Goal: Task Accomplishment & Management: Manage account settings

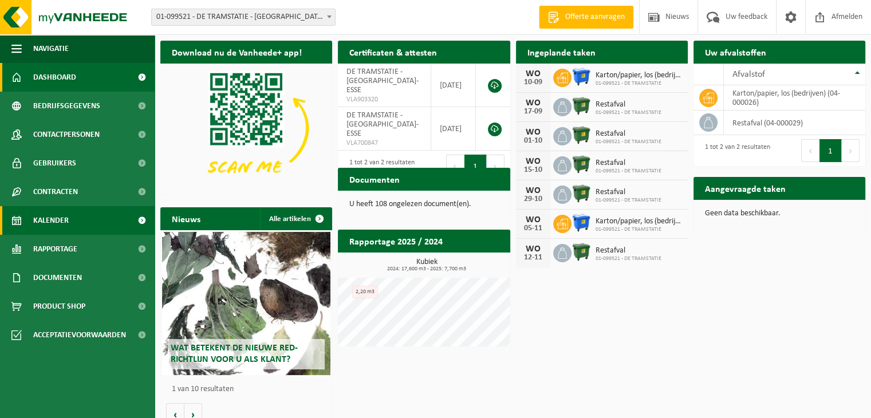
click at [45, 219] on span "Kalender" at bounding box center [51, 220] width 36 height 29
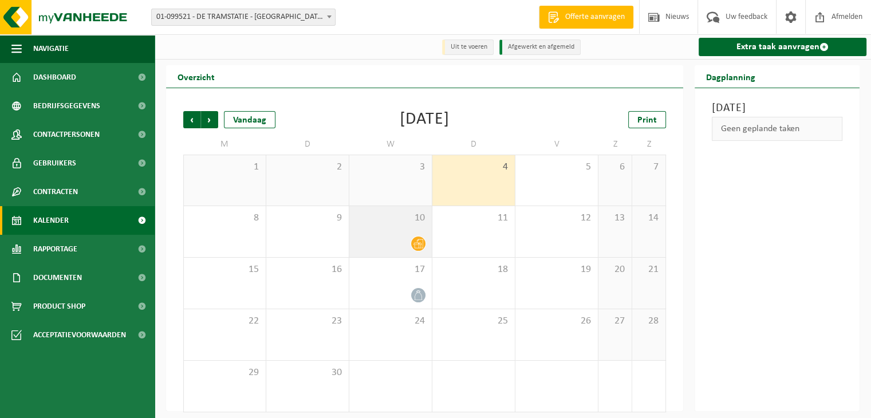
click at [415, 238] on div at bounding box center [418, 243] width 15 height 15
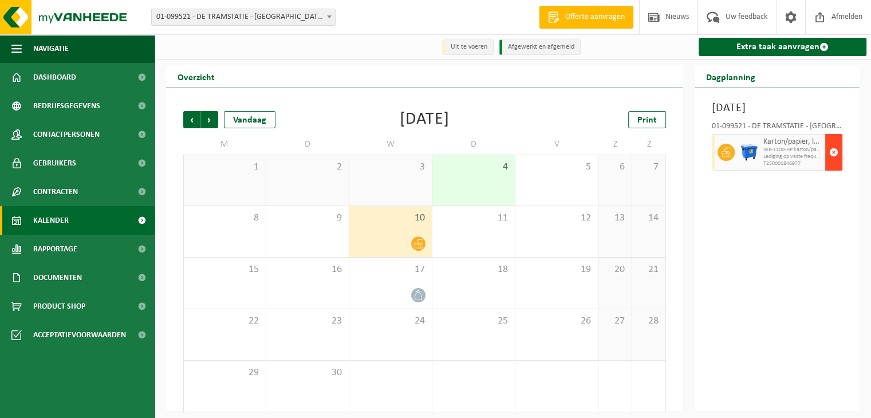
click at [833, 164] on span "button" at bounding box center [833, 152] width 9 height 23
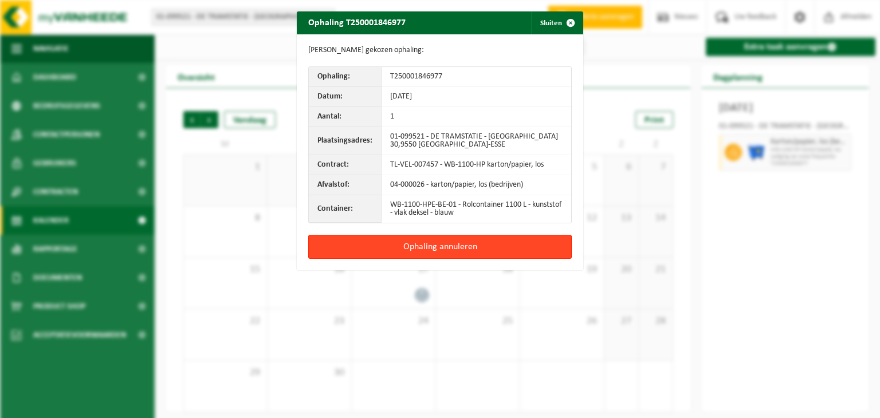
click at [435, 243] on button "Ophaling annuleren" at bounding box center [439, 247] width 263 height 24
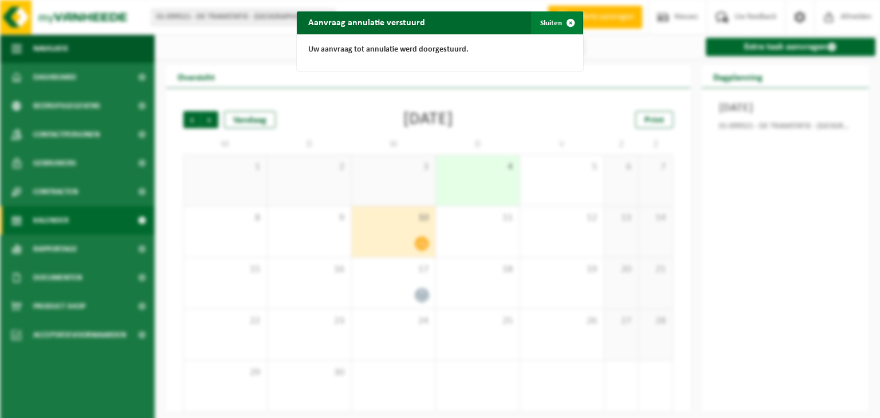
click at [565, 20] on span "button" at bounding box center [570, 22] width 23 height 23
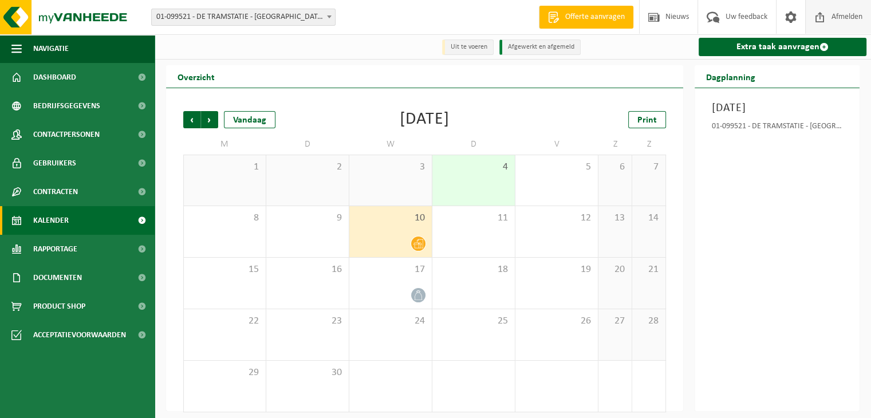
click at [847, 13] on span "Afmelden" at bounding box center [847, 17] width 37 height 34
